Goal: Navigation & Orientation: Find specific page/section

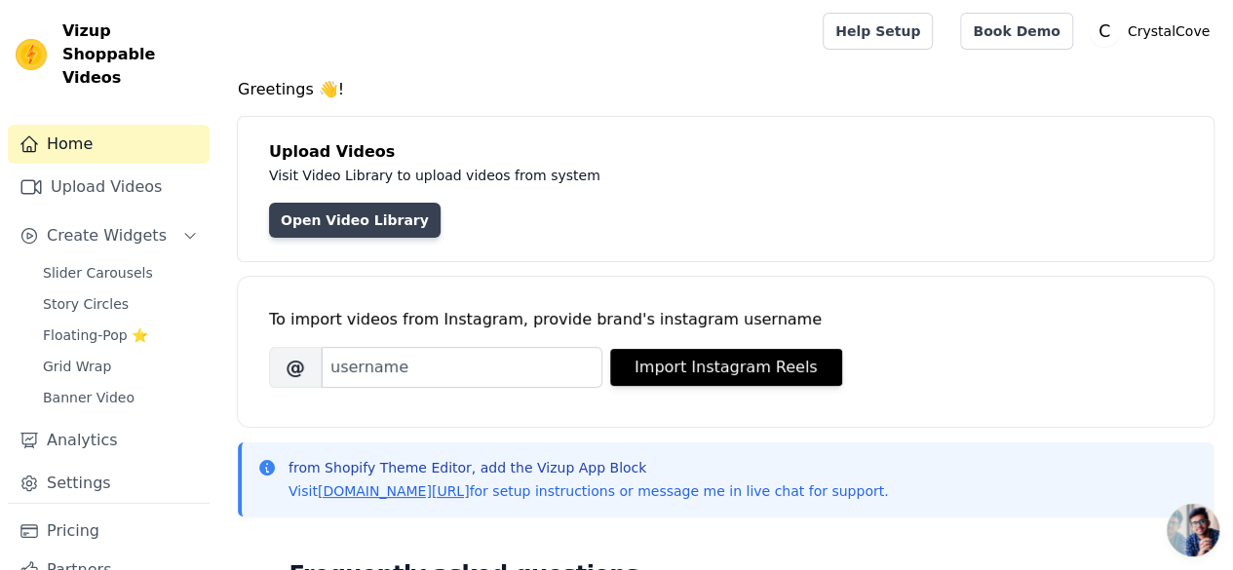
click at [356, 209] on link "Open Video Library" at bounding box center [354, 220] width 171 height 35
